Goal: Task Accomplishment & Management: Use online tool/utility

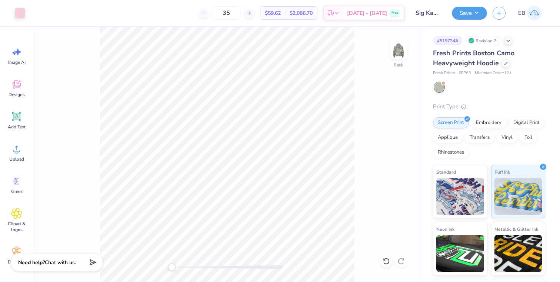
click at [424, 15] on input "Sig Kap crew neck" at bounding box center [428, 13] width 36 height 15
click at [241, 14] on input "35" at bounding box center [226, 12] width 29 height 13
type input "3"
type input "45"
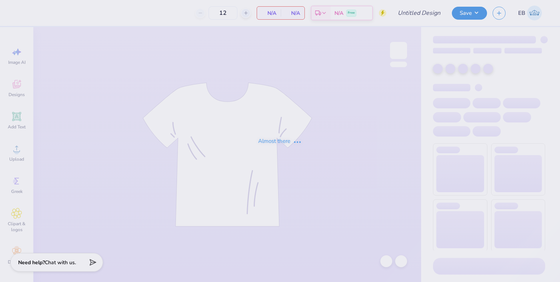
type input "Sig Kap crew neck"
type input "35"
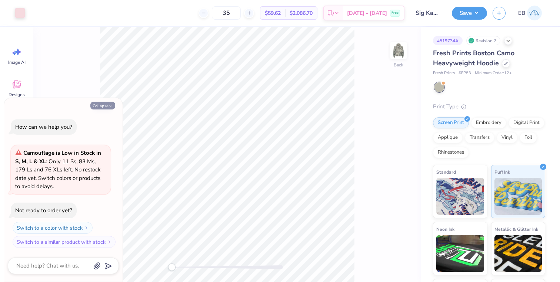
click at [103, 105] on button "Collapse" at bounding box center [102, 106] width 25 height 8
type textarea "x"
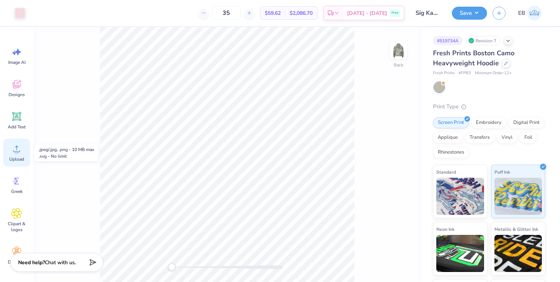
click at [13, 150] on icon at bounding box center [16, 148] width 11 height 11
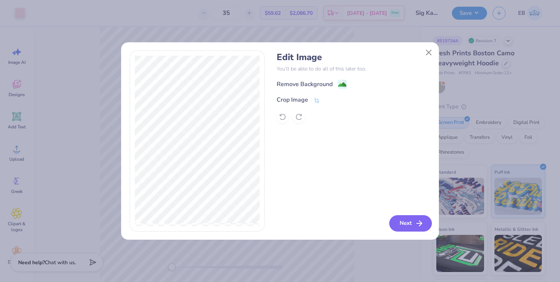
click at [413, 227] on button "Next" at bounding box center [410, 223] width 43 height 16
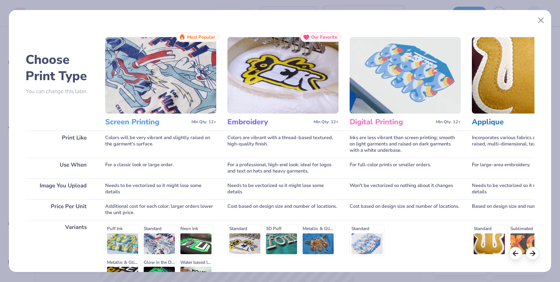
scroll to position [88, 0]
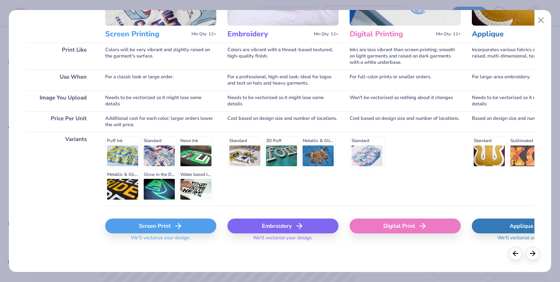
click at [177, 225] on icon at bounding box center [178, 225] width 9 height 9
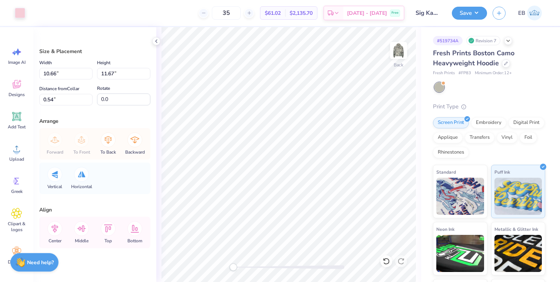
type input "8.73"
type input "9.56"
type input "2.65"
type input "8.84"
type input "9.68"
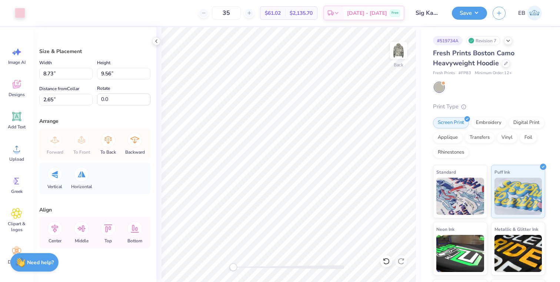
type input "1.53"
type input "9.25"
type input "10.13"
type input "9.44"
type input "10.33"
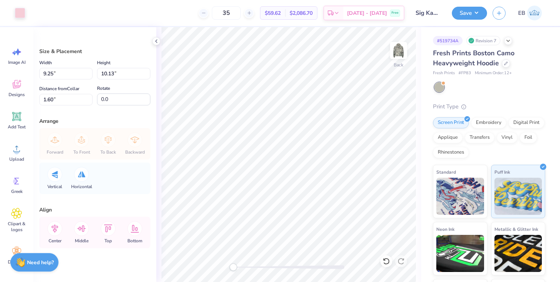
type input "1.39"
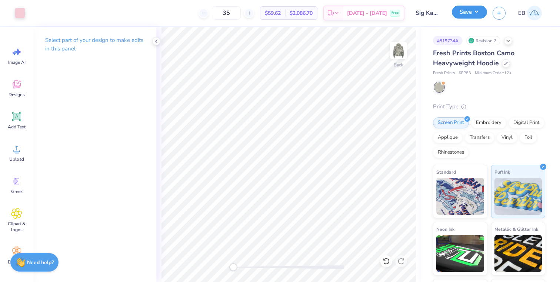
click at [473, 12] on button "Save" at bounding box center [469, 12] width 35 height 13
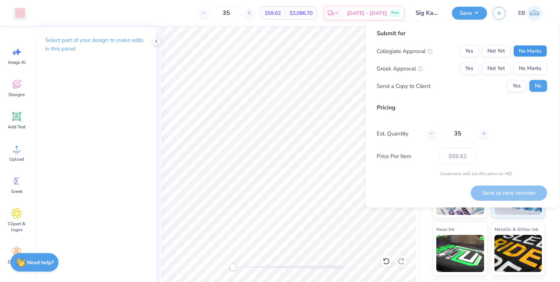
click at [532, 52] on button "No Marks" at bounding box center [531, 51] width 34 height 12
click at [462, 64] on button "Yes" at bounding box center [469, 69] width 19 height 12
click at [492, 193] on button "Save as new revision" at bounding box center [509, 192] width 76 height 15
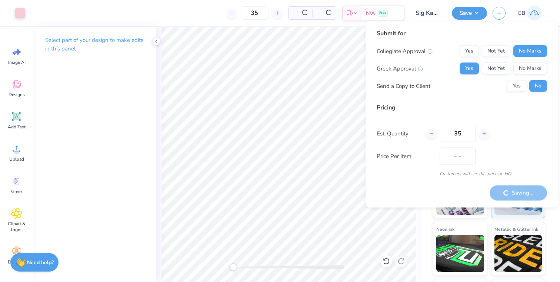
type input "$59.62"
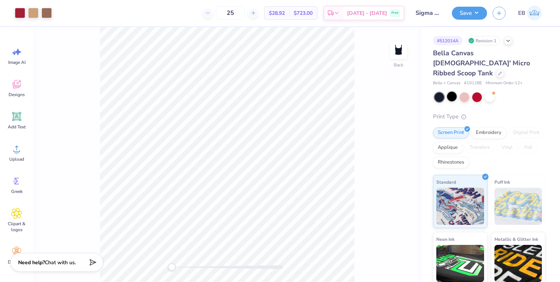
click at [455, 92] on div at bounding box center [452, 97] width 10 height 10
click at [452, 92] on div at bounding box center [452, 97] width 10 height 10
click at [475, 10] on button "Save" at bounding box center [469, 12] width 35 height 13
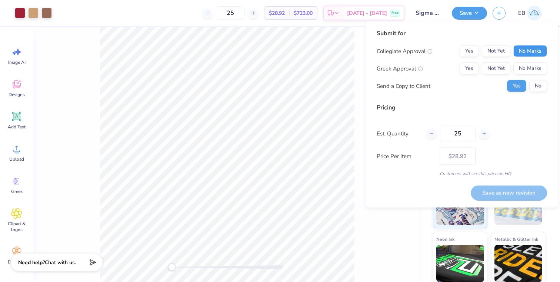
click at [530, 51] on button "No Marks" at bounding box center [531, 51] width 34 height 12
click at [468, 70] on button "Yes" at bounding box center [469, 69] width 19 height 12
click at [518, 188] on button "Save as new revision" at bounding box center [509, 192] width 76 height 15
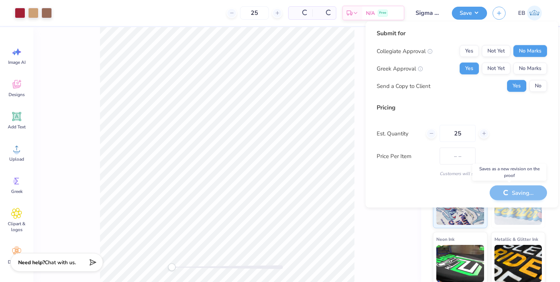
type input "$28.92"
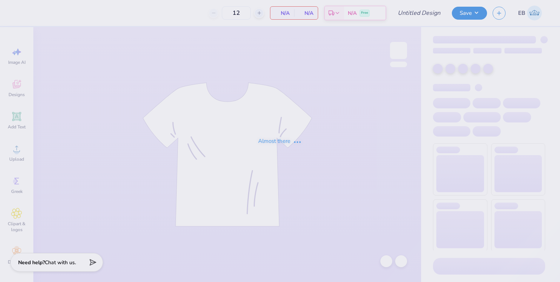
type input "Sigma Kappa Parent's Weekend"
type input "24"
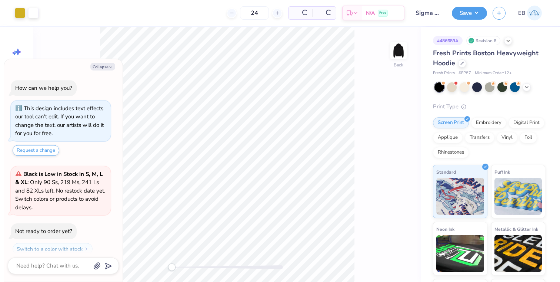
scroll to position [21, 0]
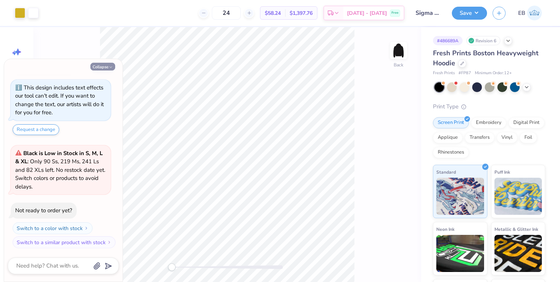
click at [109, 63] on button "Collapse" at bounding box center [102, 67] width 25 height 8
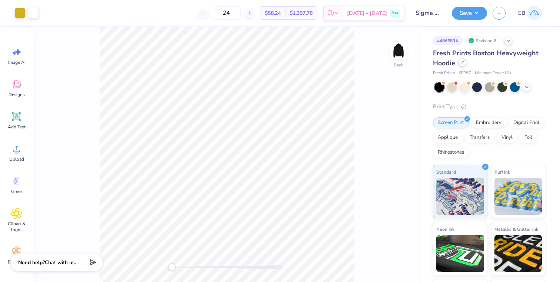
click at [461, 64] on icon at bounding box center [463, 63] width 4 height 4
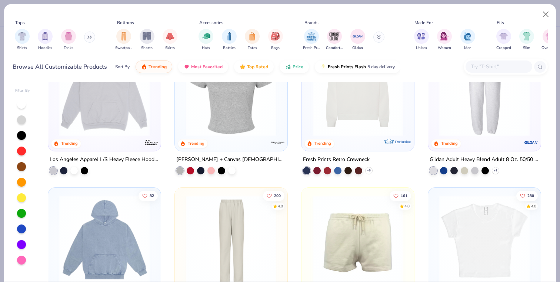
scroll to position [796, 0]
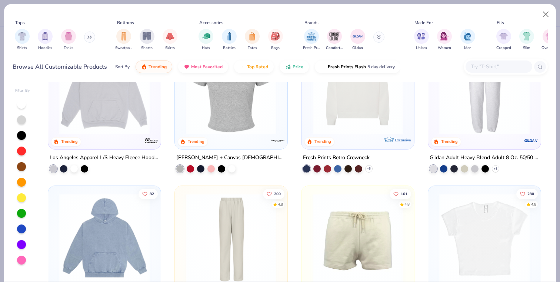
click at [359, 126] on img at bounding box center [358, 89] width 98 height 90
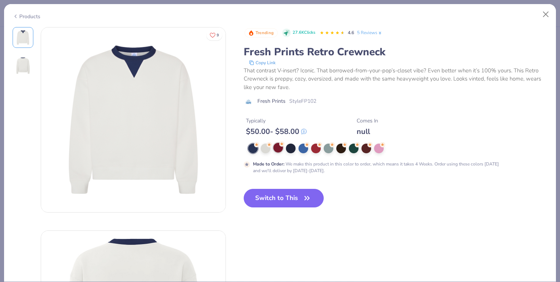
click at [276, 148] on div at bounding box center [278, 148] width 10 height 10
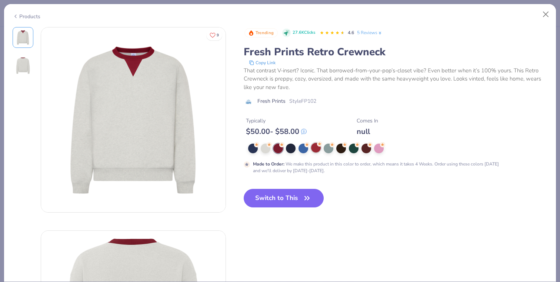
click at [314, 150] on div at bounding box center [316, 148] width 10 height 10
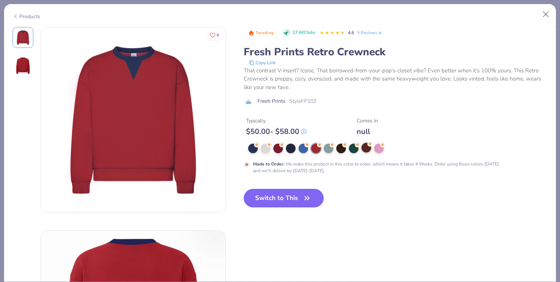
click at [368, 147] on div at bounding box center [367, 148] width 10 height 10
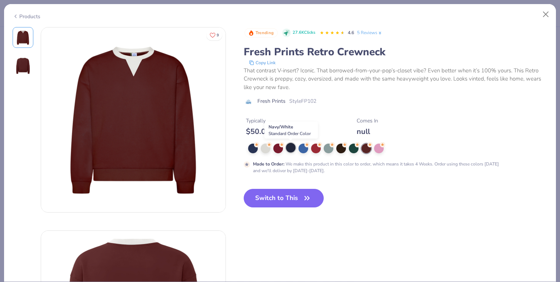
click at [294, 146] on div at bounding box center [291, 148] width 10 height 10
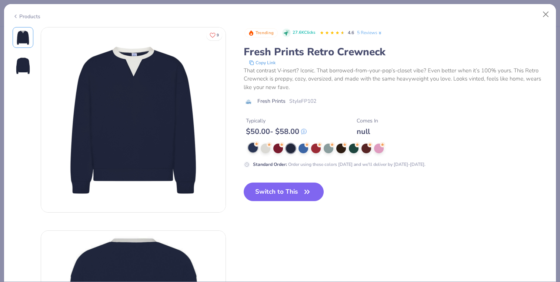
click at [253, 149] on div at bounding box center [253, 148] width 10 height 10
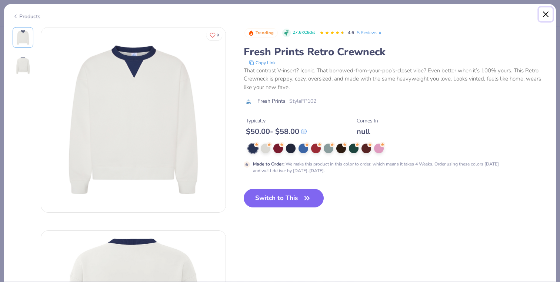
click at [548, 13] on button "Close" at bounding box center [546, 14] width 14 height 14
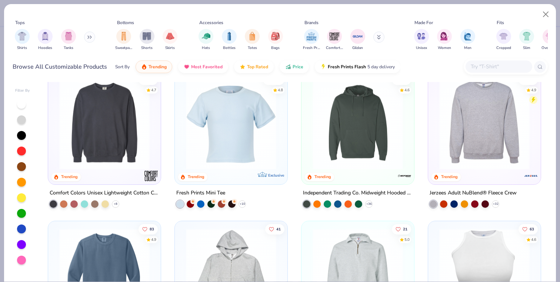
scroll to position [1656, 0]
click at [109, 140] on img at bounding box center [105, 124] width 98 height 90
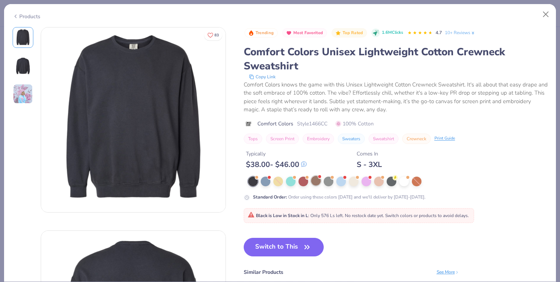
click at [313, 180] on div at bounding box center [316, 181] width 10 height 10
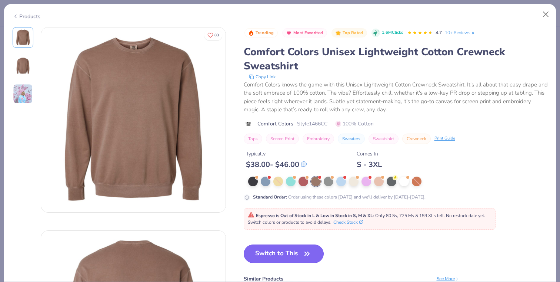
click at [270, 254] on button "Switch to This" at bounding box center [284, 253] width 80 height 19
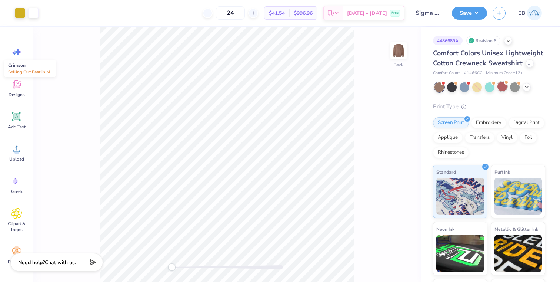
click at [503, 87] on div at bounding box center [503, 87] width 10 height 10
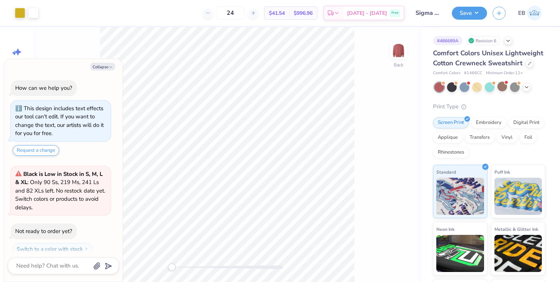
scroll to position [126, 0]
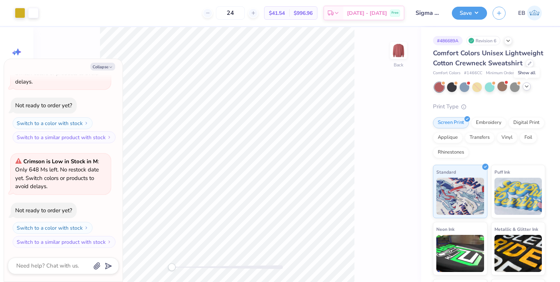
click at [527, 86] on polyline at bounding box center [526, 86] width 3 height 1
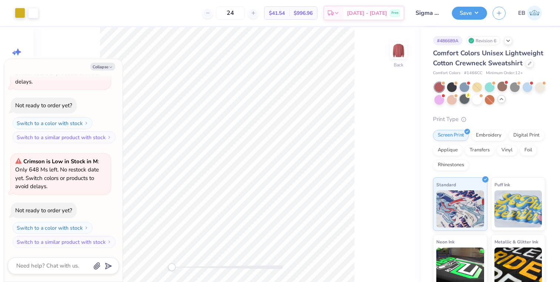
click at [465, 102] on div at bounding box center [465, 99] width 10 height 10
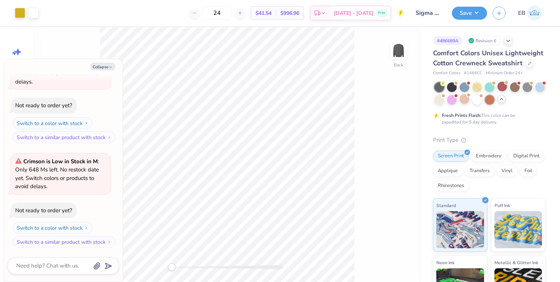
click at [488, 101] on div at bounding box center [490, 100] width 10 height 10
click at [527, 87] on div at bounding box center [528, 87] width 10 height 10
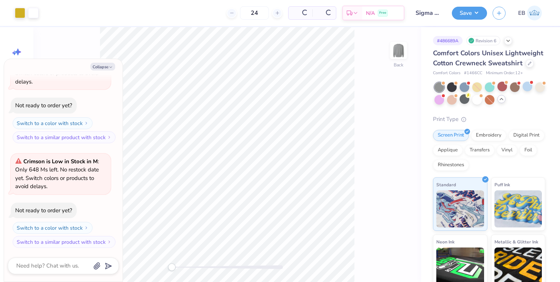
scroll to position [230, 0]
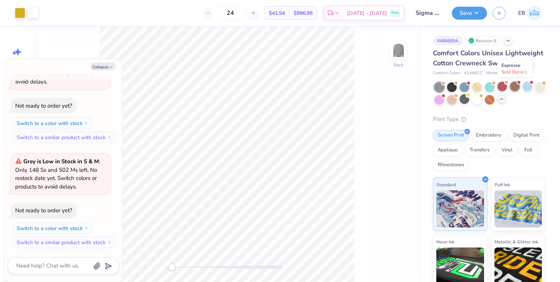
click at [514, 89] on div at bounding box center [515, 87] width 10 height 10
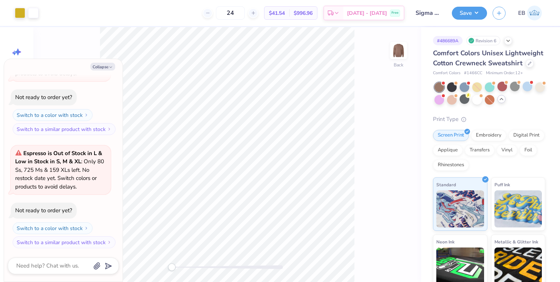
click at [441, 88] on div at bounding box center [440, 87] width 10 height 10
click at [456, 87] on div at bounding box center [452, 87] width 10 height 10
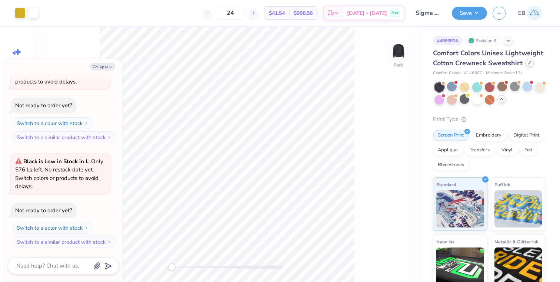
click at [526, 64] on div at bounding box center [530, 63] width 8 height 8
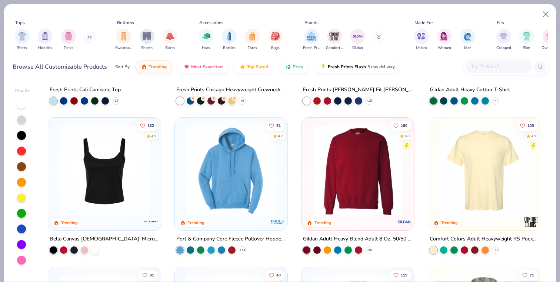
scroll to position [420, 0]
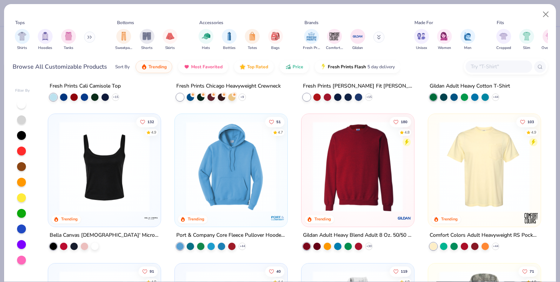
click at [371, 165] on img at bounding box center [358, 166] width 98 height 90
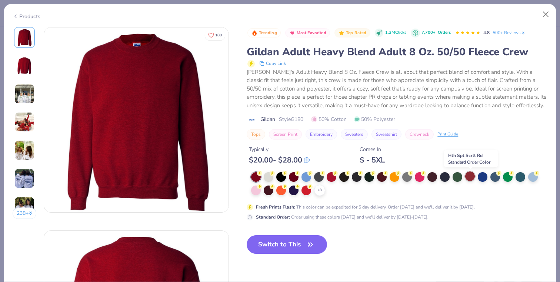
click at [471, 176] on div at bounding box center [470, 176] width 10 height 10
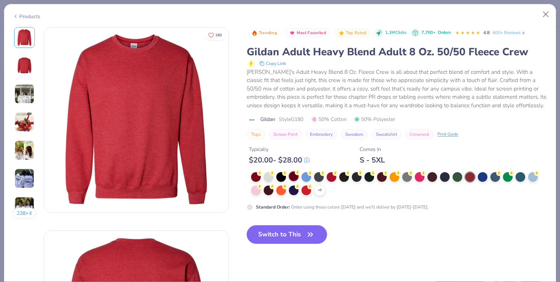
click at [291, 179] on div at bounding box center [294, 176] width 10 height 10
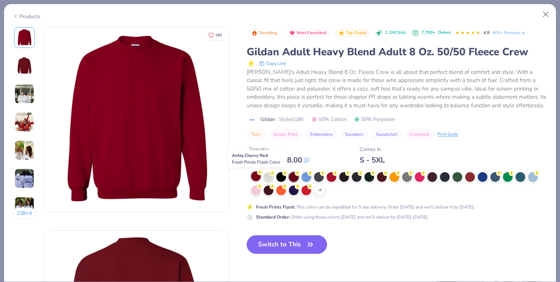
click at [254, 175] on div at bounding box center [256, 176] width 10 height 10
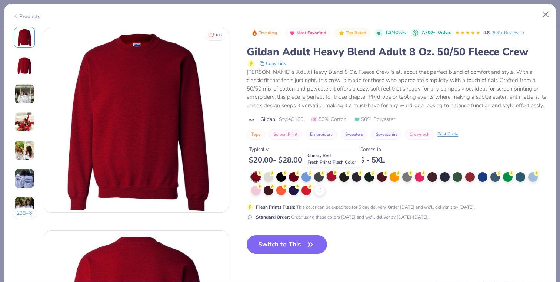
click at [335, 177] on div at bounding box center [332, 176] width 10 height 10
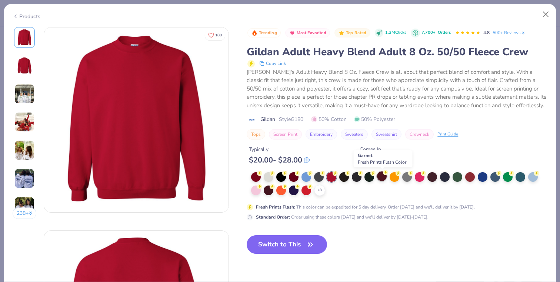
click at [380, 176] on div at bounding box center [382, 176] width 10 height 10
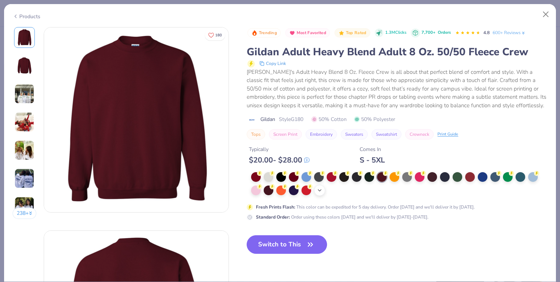
click at [316, 190] on div "+ 8" at bounding box center [319, 190] width 11 height 11
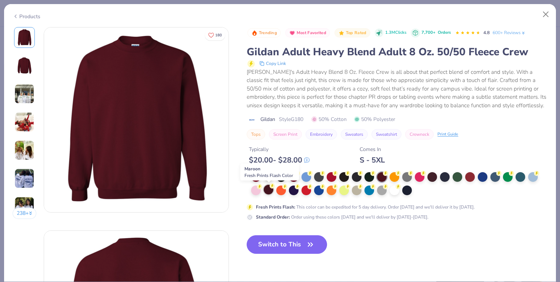
click at [267, 191] on div at bounding box center [269, 190] width 10 height 10
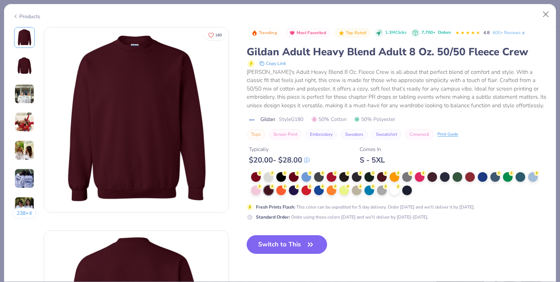
click at [302, 252] on button "Switch to This" at bounding box center [287, 244] width 80 height 19
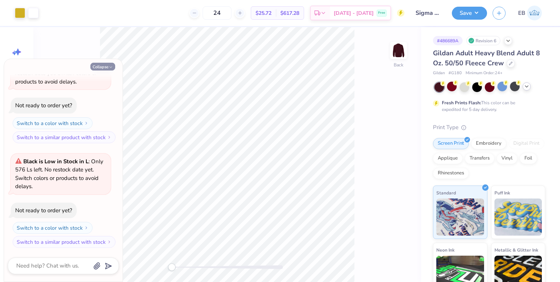
click at [110, 66] on icon "button" at bounding box center [111, 67] width 4 height 4
type textarea "x"
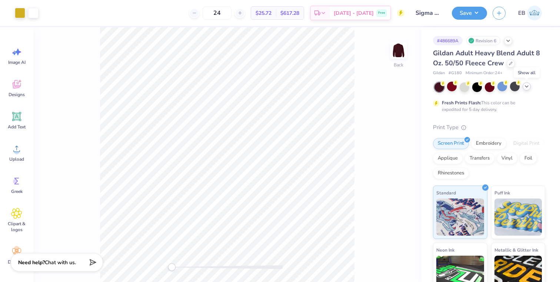
click at [525, 89] on icon at bounding box center [527, 86] width 6 height 6
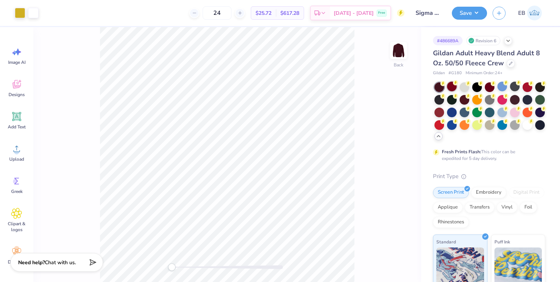
click at [450, 89] on div at bounding box center [452, 87] width 10 height 10
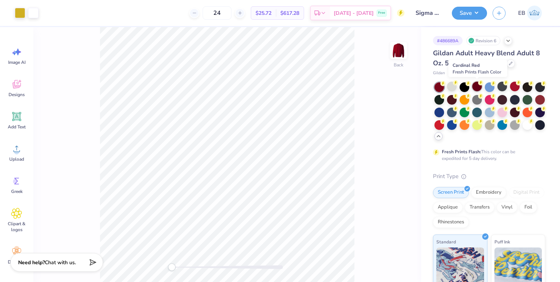
click at [478, 90] on div at bounding box center [477, 87] width 10 height 10
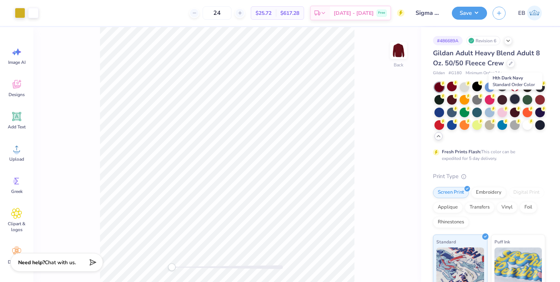
click at [513, 101] on div at bounding box center [515, 99] width 10 height 10
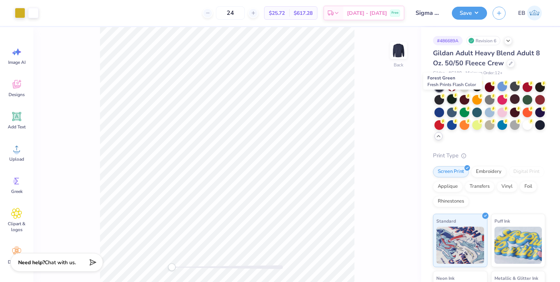
click at [454, 100] on div at bounding box center [452, 99] width 10 height 10
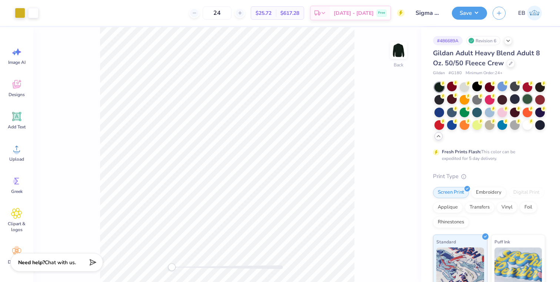
click at [528, 102] on div at bounding box center [528, 99] width 10 height 10
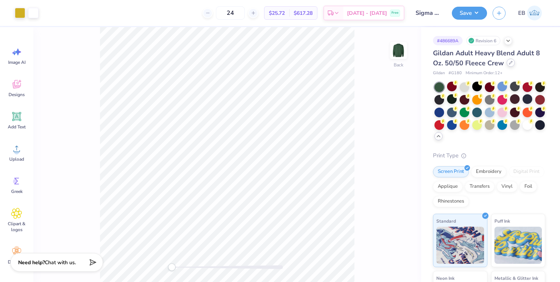
click at [511, 64] on div at bounding box center [511, 63] width 8 height 8
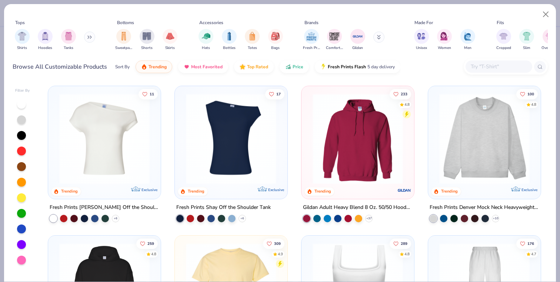
click at [327, 135] on img at bounding box center [358, 138] width 98 height 90
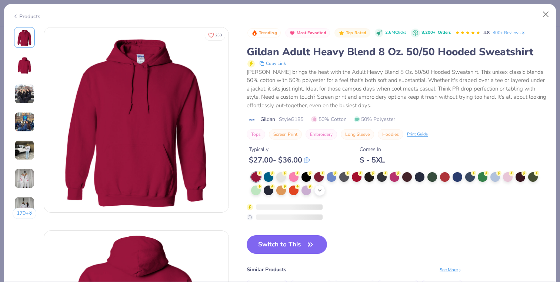
click at [321, 193] on icon at bounding box center [320, 190] width 6 height 6
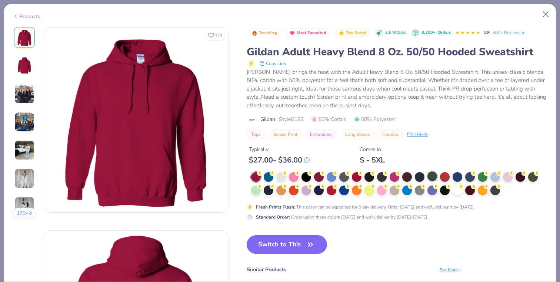
click at [432, 179] on div at bounding box center [433, 176] width 10 height 10
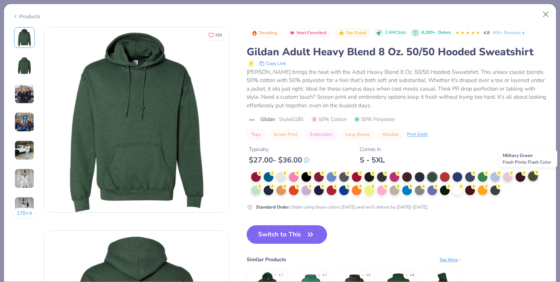
click at [534, 179] on div at bounding box center [533, 176] width 10 height 10
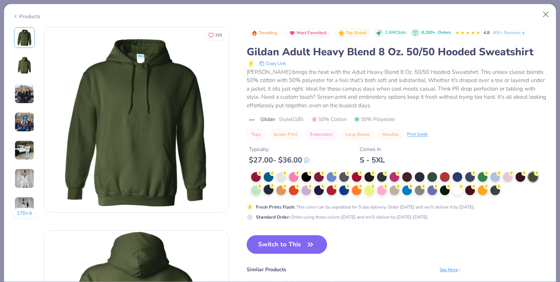
click at [269, 192] on div at bounding box center [269, 190] width 10 height 10
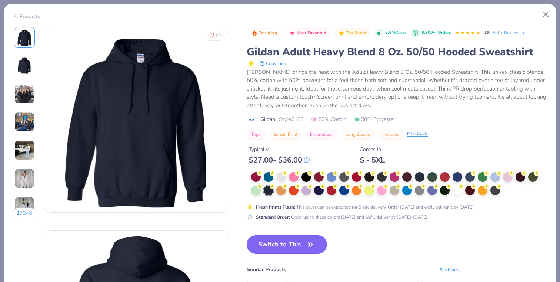
click at [303, 239] on button "Switch to This" at bounding box center [287, 244] width 80 height 19
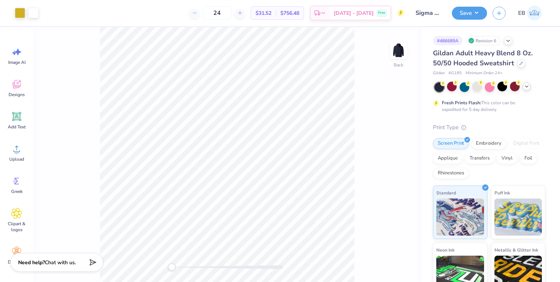
click at [529, 88] on icon at bounding box center [527, 86] width 6 height 6
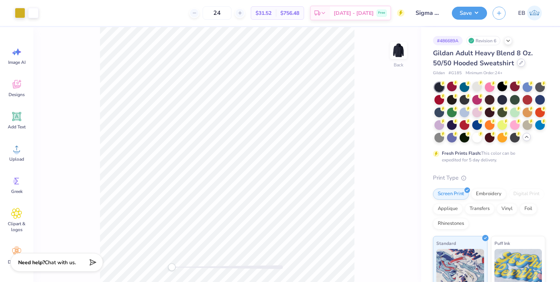
click at [521, 65] on div at bounding box center [521, 63] width 8 height 8
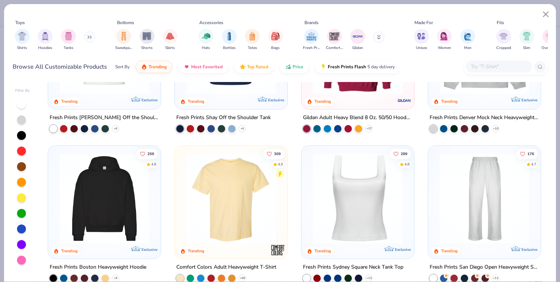
scroll to position [119, 0]
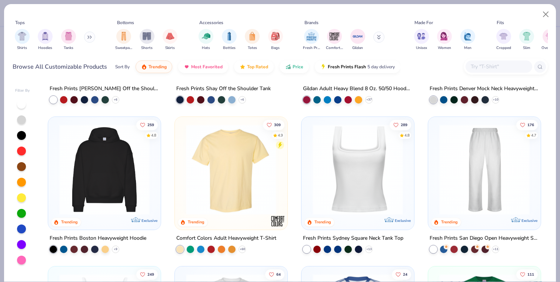
click at [147, 156] on img at bounding box center [105, 169] width 98 height 90
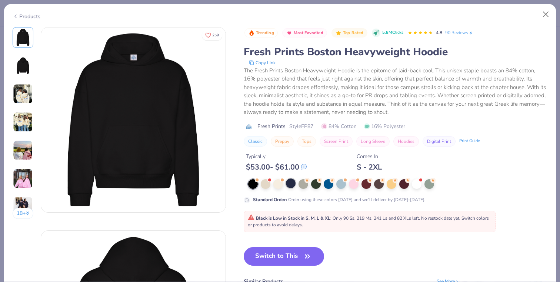
click at [292, 185] on div at bounding box center [291, 183] width 10 height 10
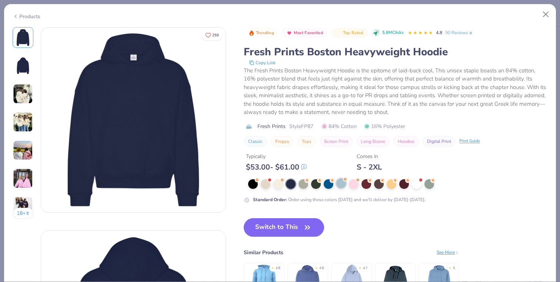
click at [344, 184] on div at bounding box center [341, 183] width 10 height 10
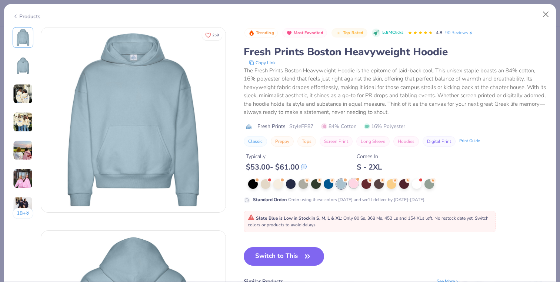
click at [356, 184] on div at bounding box center [354, 183] width 10 height 10
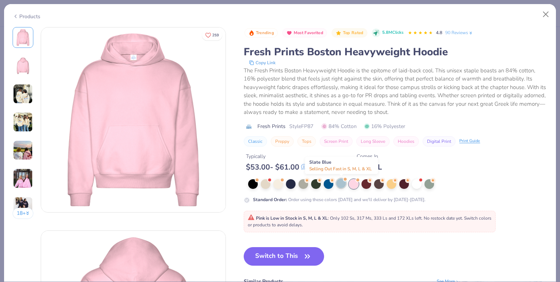
click at [340, 184] on div at bounding box center [341, 183] width 10 height 10
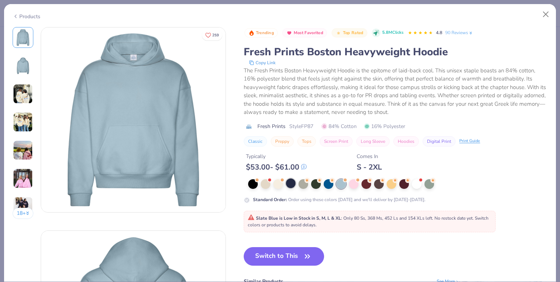
click at [289, 185] on div at bounding box center [291, 183] width 10 height 10
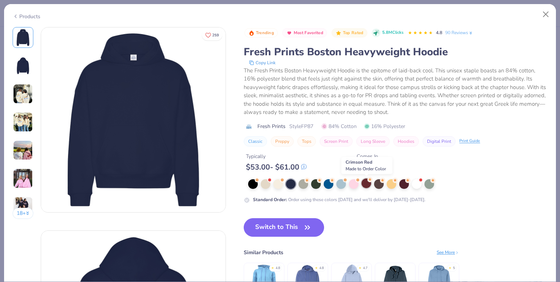
click at [367, 182] on div at bounding box center [367, 183] width 10 height 10
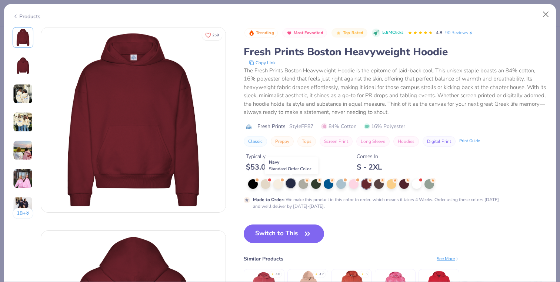
click at [291, 186] on div at bounding box center [291, 183] width 10 height 10
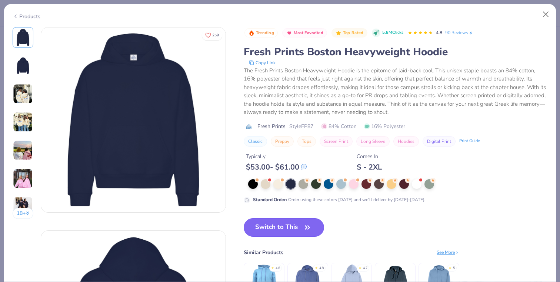
click at [290, 229] on button "Switch to This" at bounding box center [284, 227] width 80 height 19
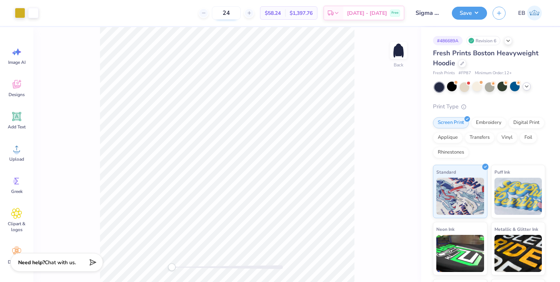
click at [241, 13] on input "24" at bounding box center [226, 12] width 29 height 13
type input "2"
type input "4"
type input "60"
click at [454, 88] on div at bounding box center [452, 87] width 10 height 10
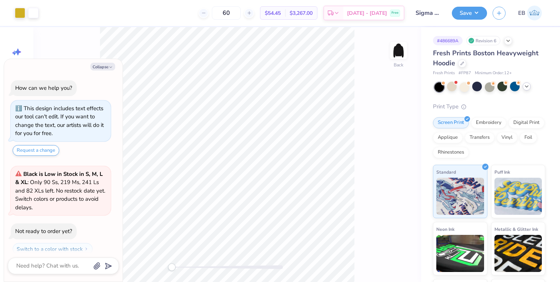
scroll to position [674, 0]
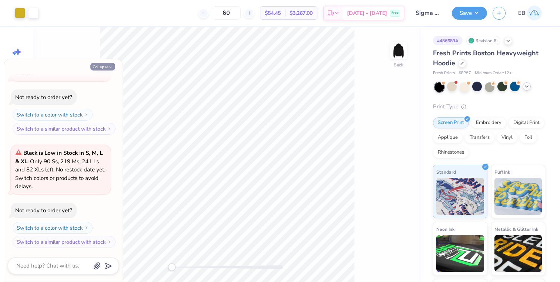
click at [104, 67] on button "Collapse" at bounding box center [102, 67] width 25 height 8
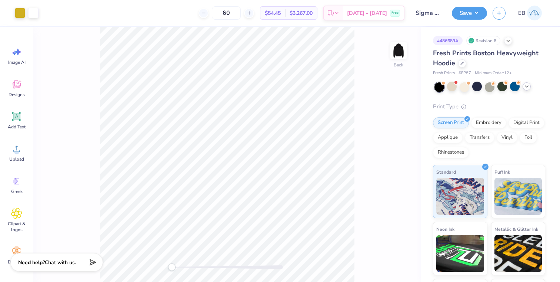
click at [524, 88] on icon at bounding box center [527, 86] width 6 height 6
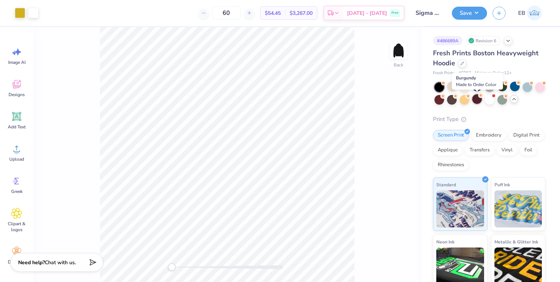
click at [480, 100] on div at bounding box center [477, 99] width 10 height 10
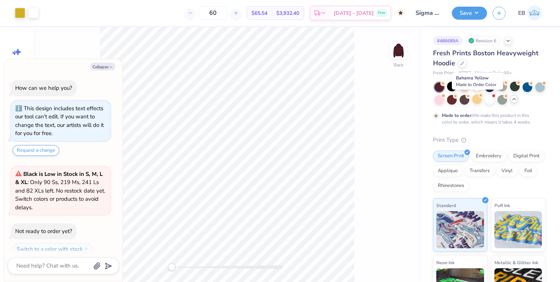
scroll to position [744, 0]
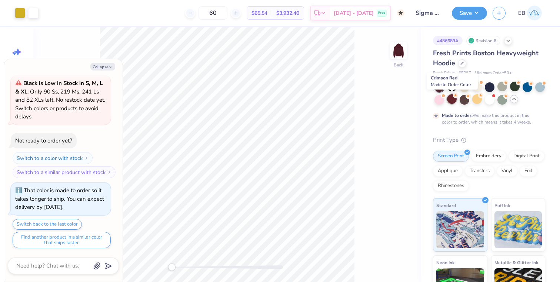
click at [454, 102] on div at bounding box center [452, 99] width 10 height 10
click at [478, 100] on div at bounding box center [477, 99] width 10 height 10
click at [441, 100] on div at bounding box center [440, 99] width 10 height 10
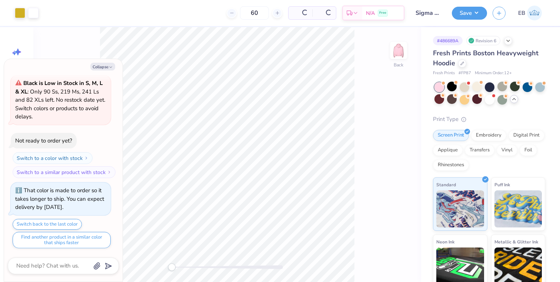
scroll to position [902, 0]
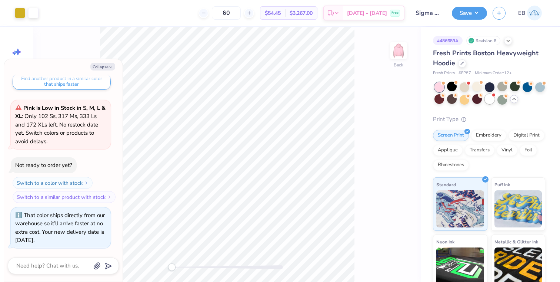
click at [488, 100] on div at bounding box center [490, 99] width 10 height 10
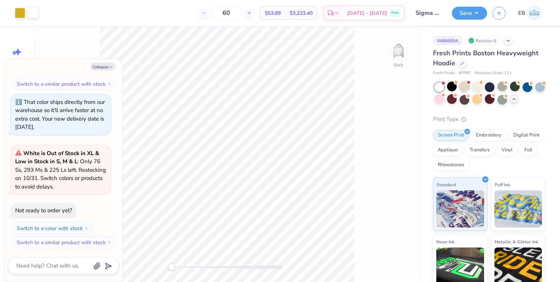
click at [465, 86] on div at bounding box center [465, 87] width 10 height 10
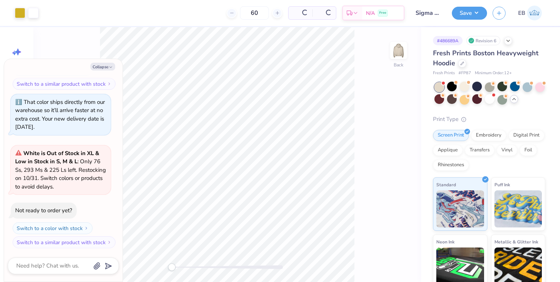
scroll to position [1128, 0]
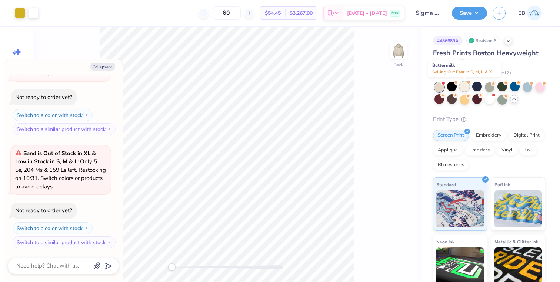
click at [469, 87] on div at bounding box center [465, 87] width 10 height 10
click at [478, 88] on div at bounding box center [477, 87] width 10 height 10
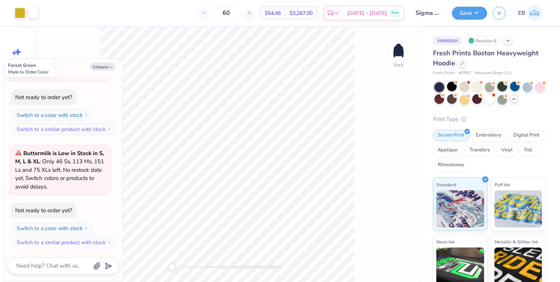
click at [502, 89] on div at bounding box center [503, 87] width 10 height 10
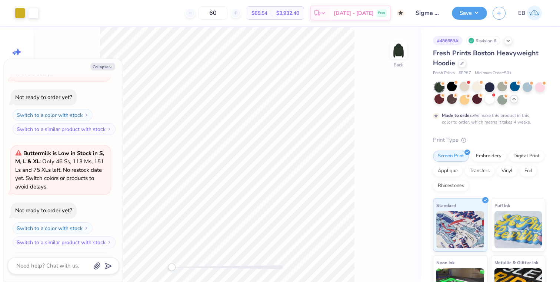
scroll to position [1311, 0]
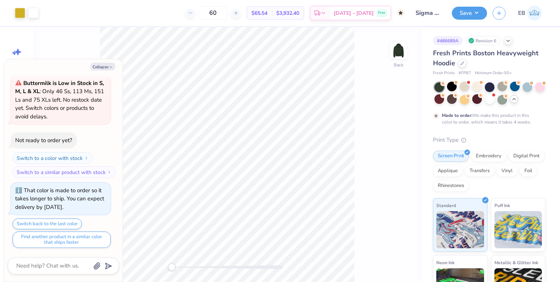
click at [462, 69] on div "Fresh Prints Boston Heavyweight Hoodie Fresh Prints # FP87 Minimum Order: 50 +" at bounding box center [489, 62] width 112 height 28
click at [461, 63] on icon at bounding box center [463, 63] width 4 height 4
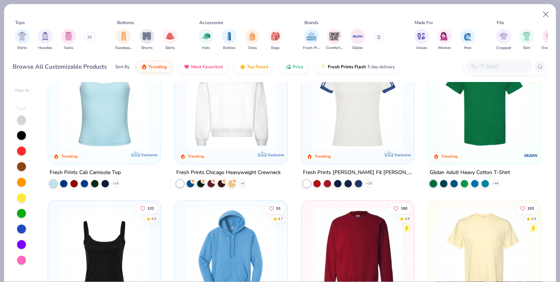
scroll to position [338, 0]
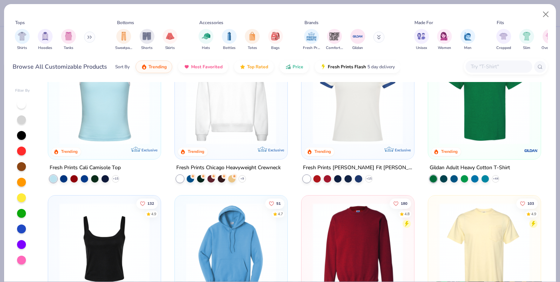
click at [248, 121] on img at bounding box center [231, 98] width 98 height 90
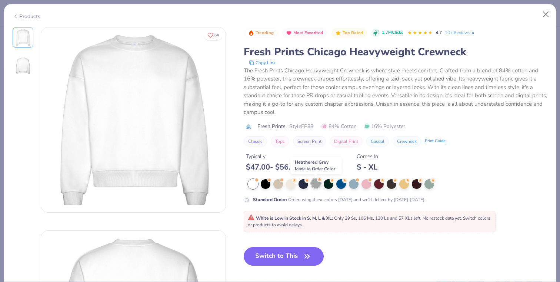
click at [318, 182] on div at bounding box center [316, 183] width 10 height 10
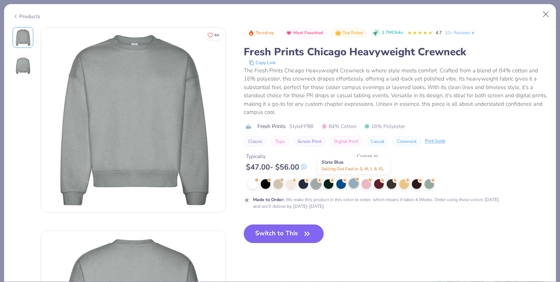
click at [357, 183] on div at bounding box center [354, 183] width 10 height 10
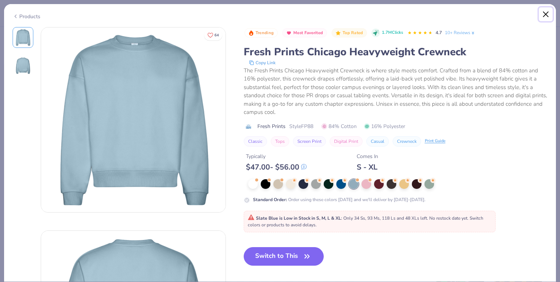
click at [548, 16] on button "Close" at bounding box center [546, 14] width 14 height 14
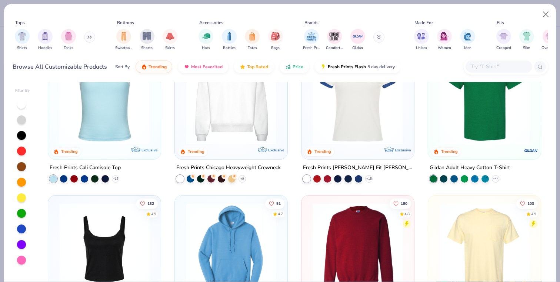
type textarea "x"
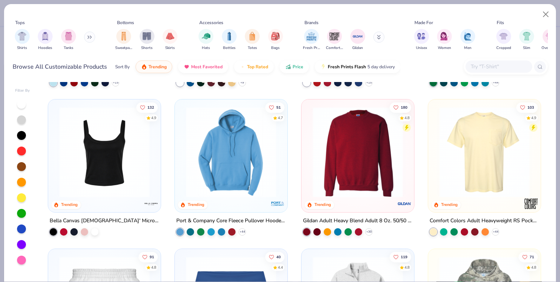
scroll to position [437, 0]
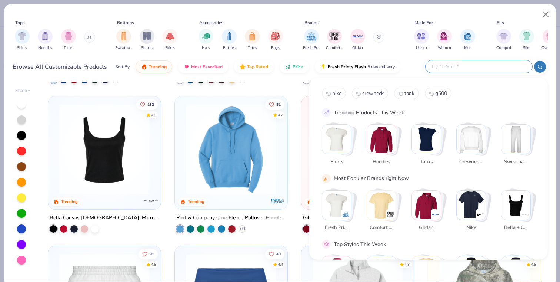
click at [482, 67] on input "text" at bounding box center [478, 66] width 97 height 9
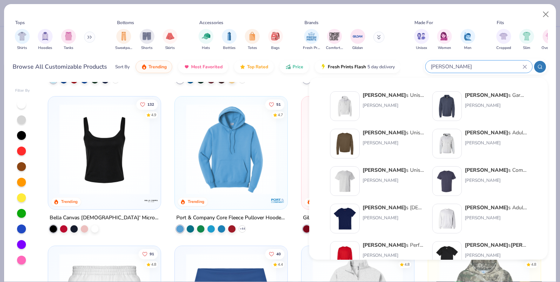
type input "[PERSON_NAME]"
click at [390, 96] on div "[PERSON_NAME] s Unisex 7.8 Oz. Ecosmart 50/50 Pullover Hooded Sweatshirt" at bounding box center [394, 95] width 62 height 8
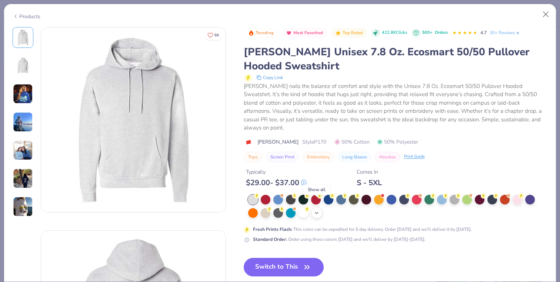
click at [315, 210] on icon at bounding box center [317, 213] width 6 height 6
click at [455, 194] on div at bounding box center [455, 199] width 10 height 10
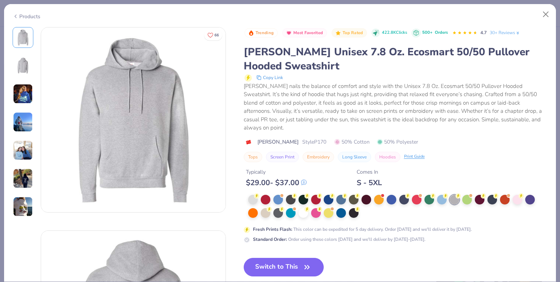
click at [247, 195] on div at bounding box center [392, 207] width 296 height 24
click at [252, 194] on div at bounding box center [253, 199] width 10 height 10
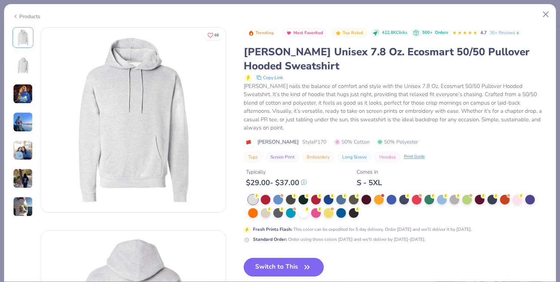
click at [273, 258] on button "Switch to This" at bounding box center [284, 267] width 80 height 19
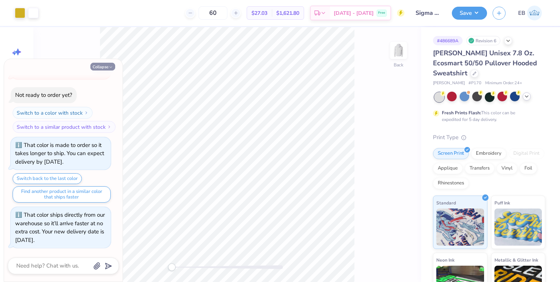
click at [105, 67] on button "Collapse" at bounding box center [102, 67] width 25 height 8
type textarea "x"
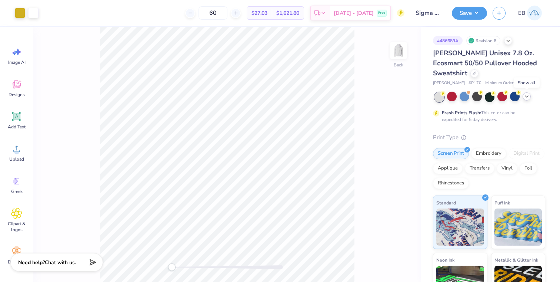
click at [528, 96] on icon at bounding box center [527, 96] width 6 height 6
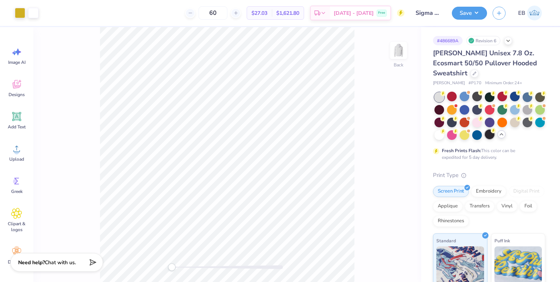
click at [491, 135] on div at bounding box center [490, 134] width 10 height 10
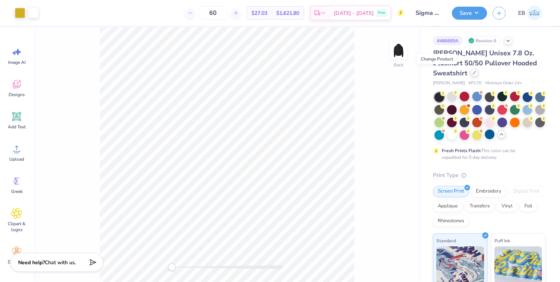
click at [473, 74] on icon at bounding box center [475, 73] width 4 height 4
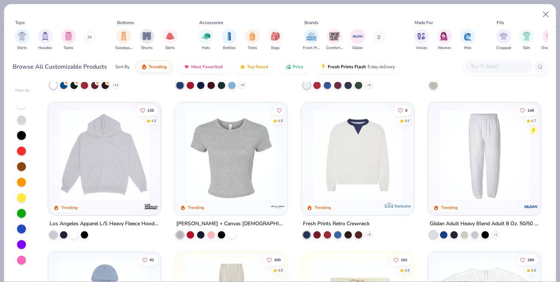
scroll to position [730, 0]
click at [112, 178] on img at bounding box center [105, 154] width 98 height 90
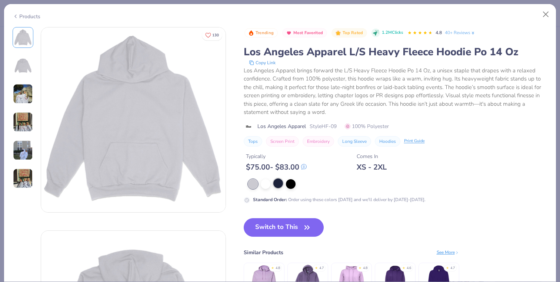
click at [282, 187] on div at bounding box center [278, 183] width 10 height 10
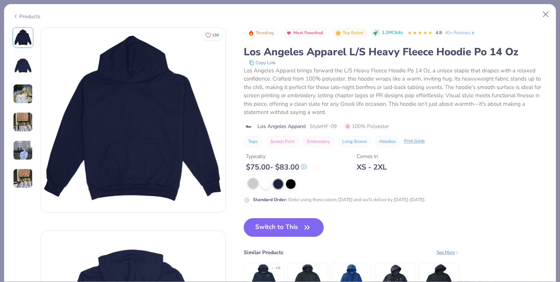
click at [253, 185] on div at bounding box center [253, 183] width 10 height 10
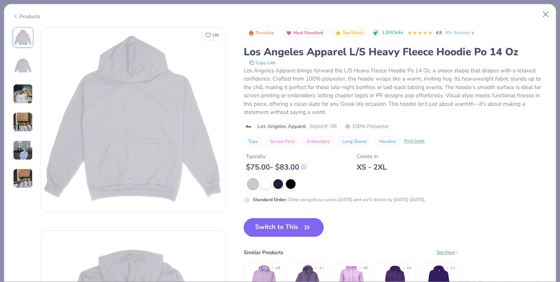
click at [277, 222] on button "Switch to This" at bounding box center [284, 227] width 80 height 19
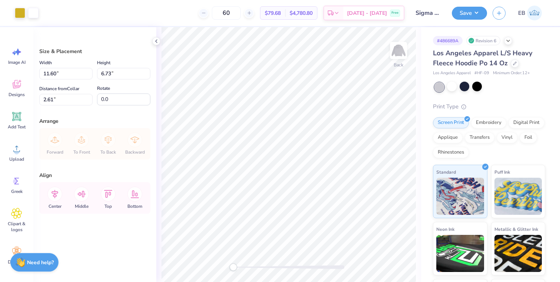
type input "3.85"
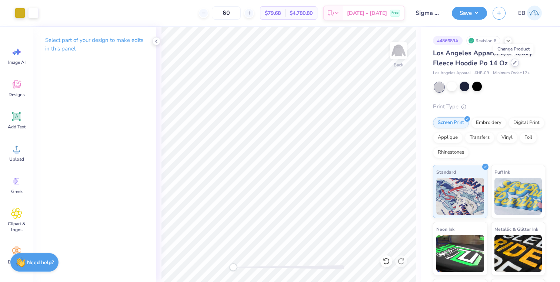
click at [515, 63] on div at bounding box center [515, 63] width 8 height 8
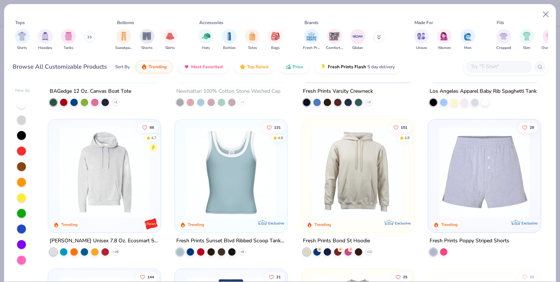
scroll to position [1162, 0]
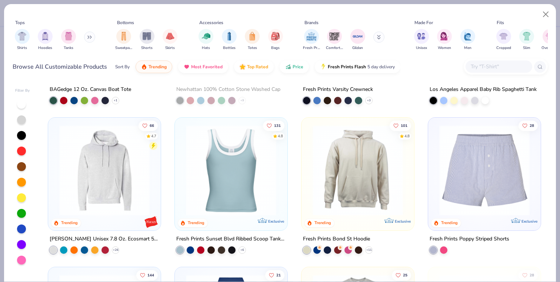
click at [123, 181] on img at bounding box center [105, 170] width 98 height 90
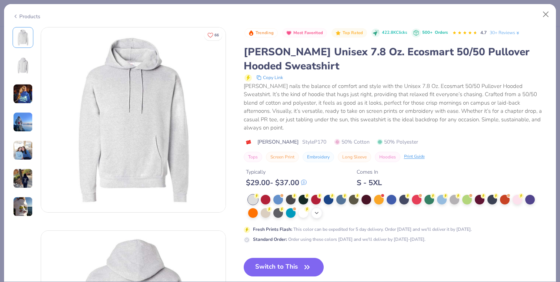
click at [316, 208] on div "+ 4" at bounding box center [316, 212] width 11 height 11
click at [20, 57] on img at bounding box center [23, 66] width 18 height 18
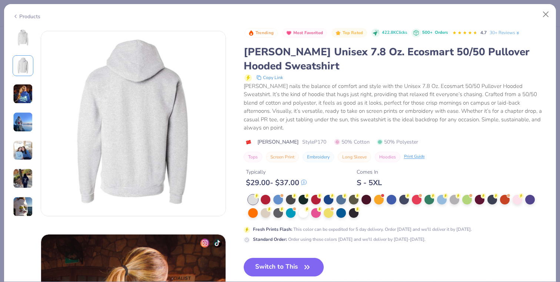
scroll to position [203, 0]
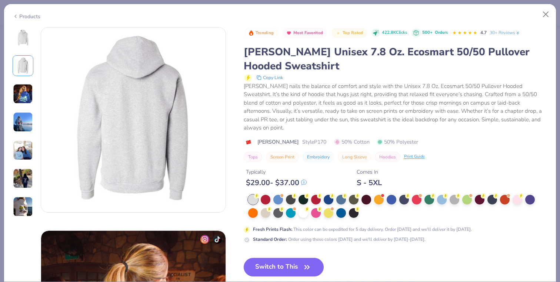
click at [19, 208] on img at bounding box center [23, 206] width 20 height 20
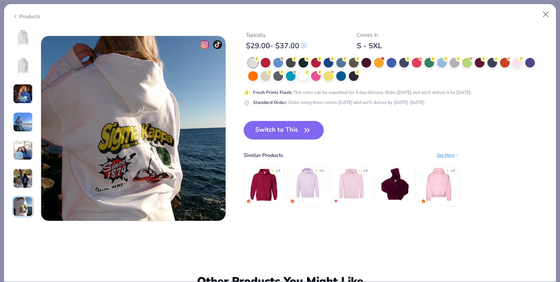
scroll to position [1218, 0]
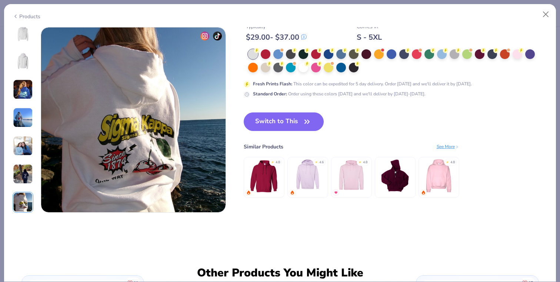
click at [28, 30] on img at bounding box center [23, 33] width 18 height 18
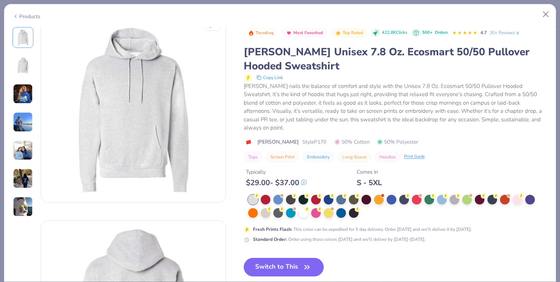
scroll to position [0, 0]
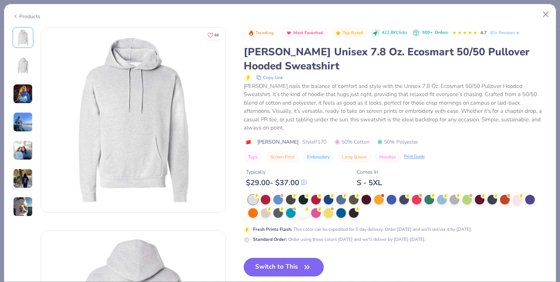
click at [286, 261] on button "Switch to This" at bounding box center [284, 267] width 80 height 19
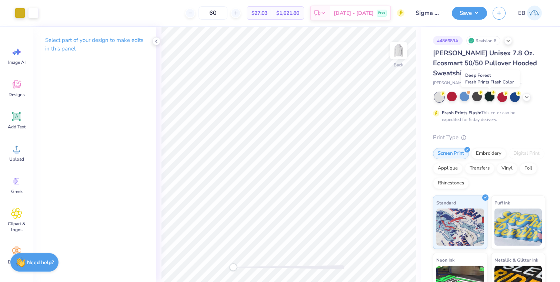
click at [487, 96] on div at bounding box center [490, 97] width 10 height 10
click at [528, 99] on icon at bounding box center [527, 96] width 6 height 6
